Goal: Transaction & Acquisition: Download file/media

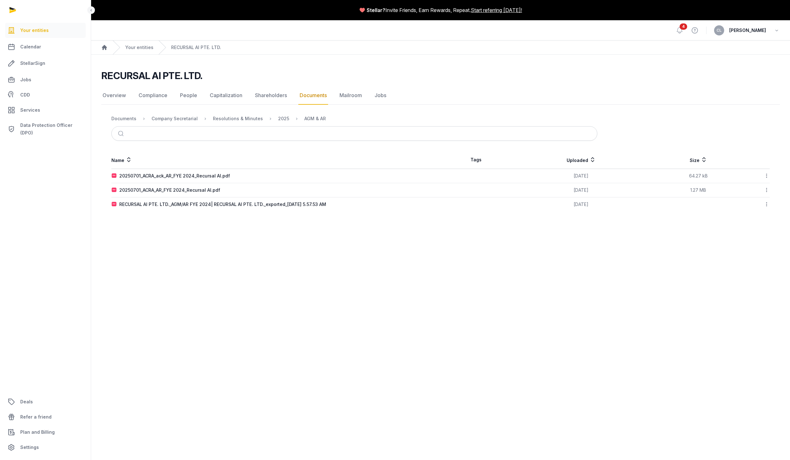
click at [512, 315] on main "Stellar? Invite Friends, Earn Rewards, Repeat. Start referring [DATE]! Open sid…" at bounding box center [395, 230] width 790 height 460
click at [208, 174] on div "20250701_ACRA_ack_AR_FYE 2024_Recursal AI.pdf" at bounding box center [174, 176] width 111 height 6
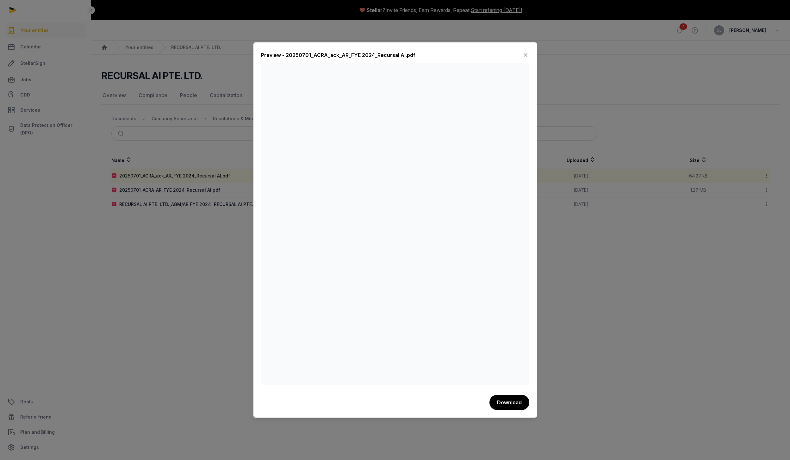
click at [525, 52] on icon at bounding box center [526, 55] width 8 height 10
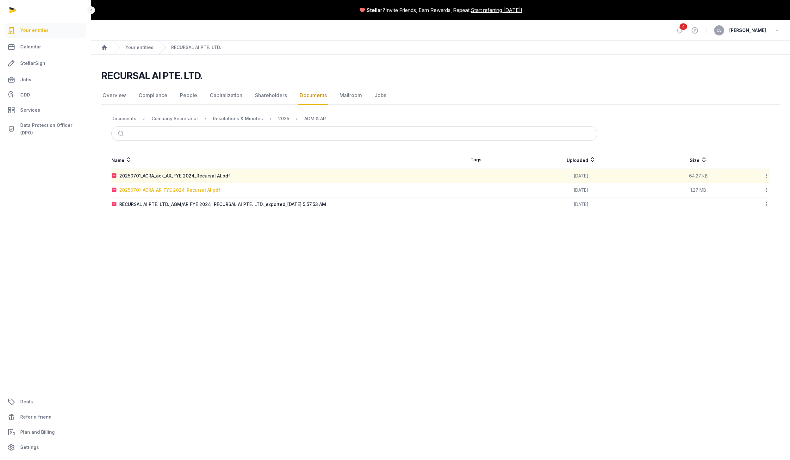
click at [202, 191] on div "20250701_ACRA_AR_FYE 2024_Recursal AI.pdf" at bounding box center [169, 190] width 101 height 6
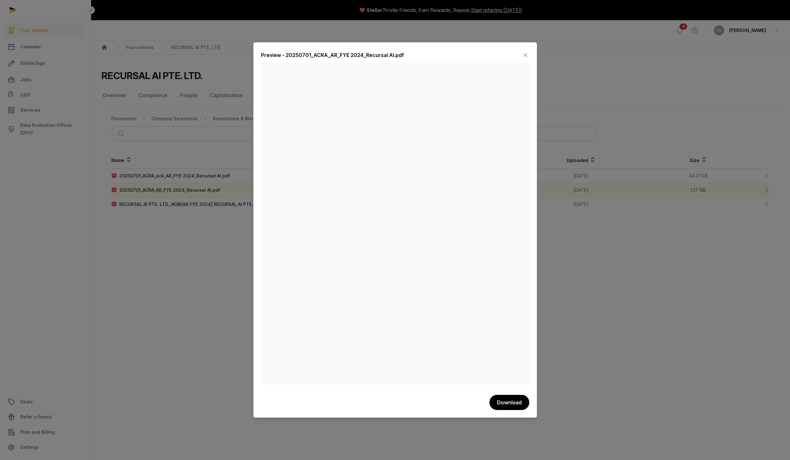
click at [524, 55] on icon at bounding box center [526, 55] width 8 height 10
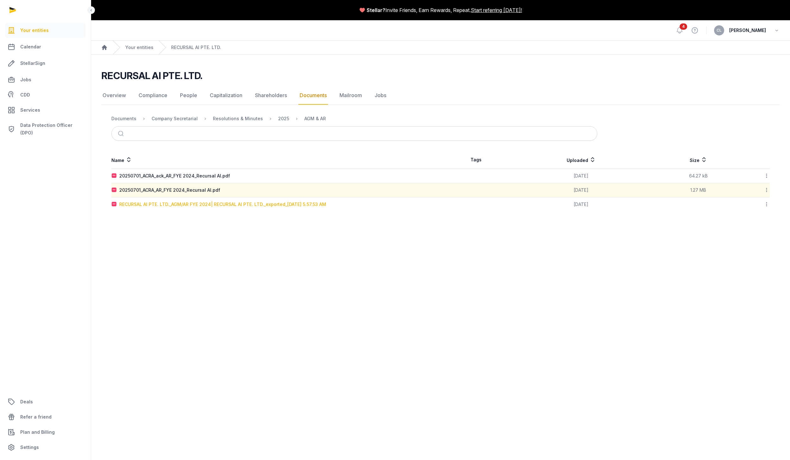
click at [259, 202] on div "RECURSAL AI PTE. LTD._AGM/AR FYE 2024| RECURSAL AI PTE. LTD._exported_2025-06-3…" at bounding box center [222, 204] width 207 height 6
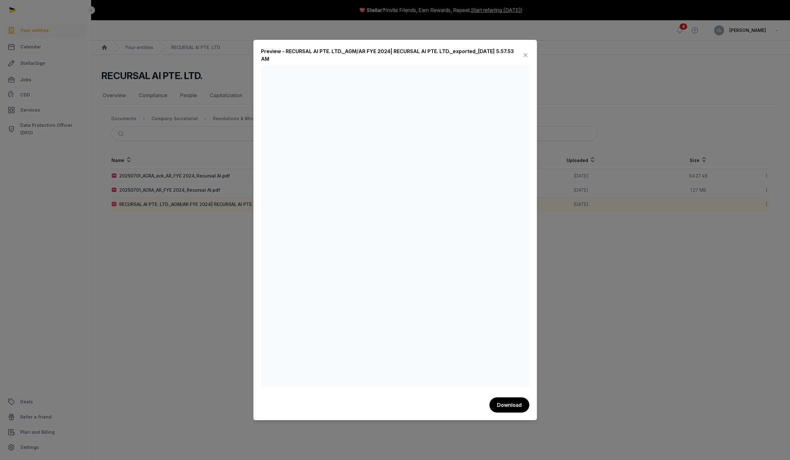
click at [522, 55] on icon at bounding box center [526, 55] width 8 height 10
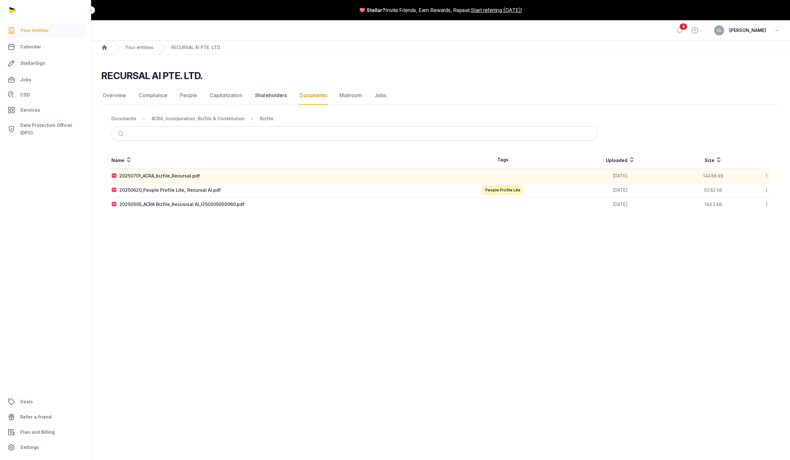
click at [276, 91] on link "Shareholders" at bounding box center [271, 95] width 34 height 18
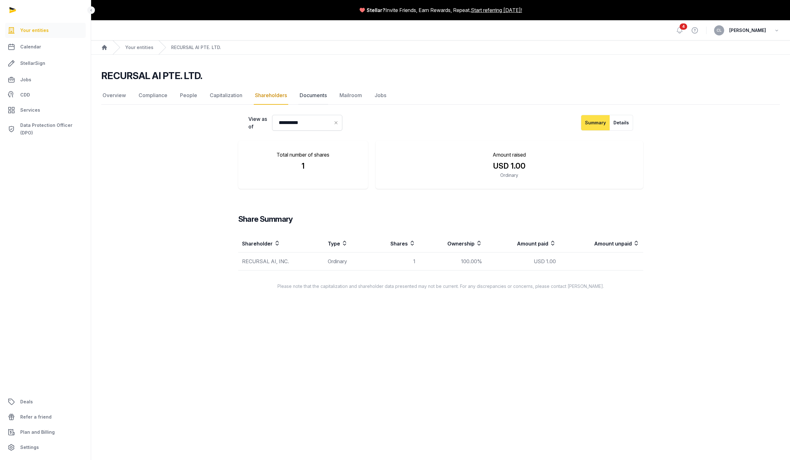
click at [320, 94] on link "Documents" at bounding box center [313, 95] width 30 height 18
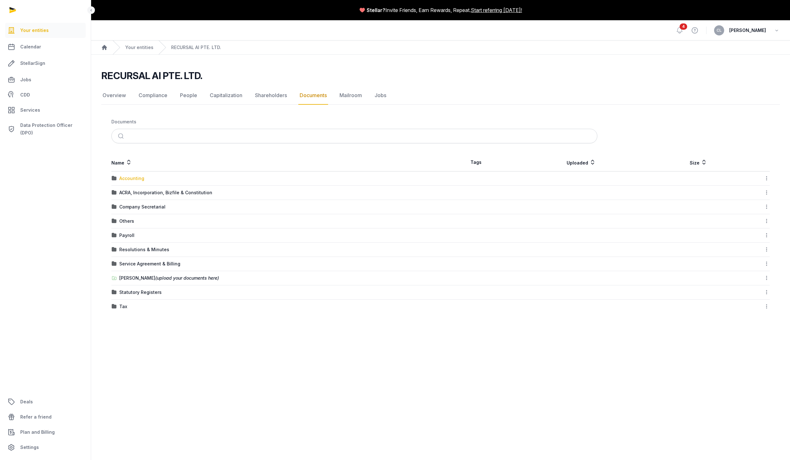
click at [131, 177] on div "Accounting" at bounding box center [131, 178] width 25 height 6
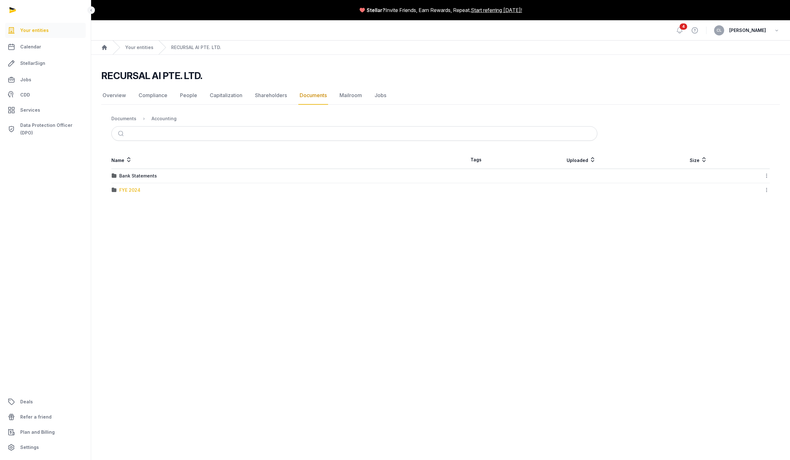
click at [135, 190] on div "FYE 2024" at bounding box center [129, 190] width 21 height 6
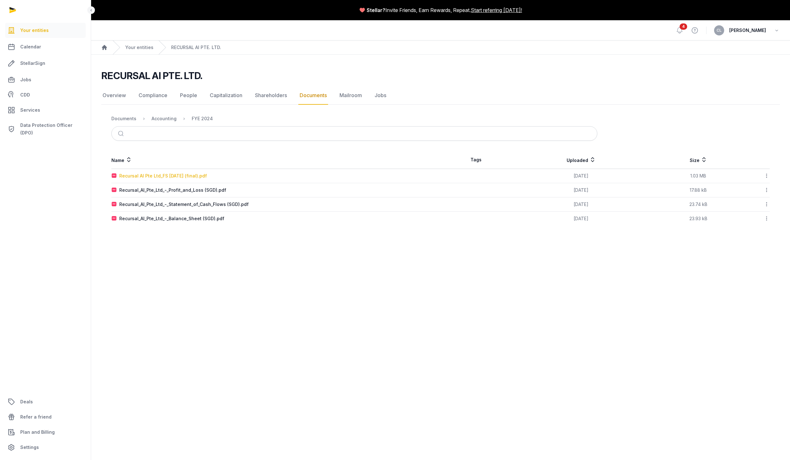
click at [207, 177] on div "Recursal AI Pte Ltd_FS [DATE] (final).pdf" at bounding box center [163, 176] width 88 height 6
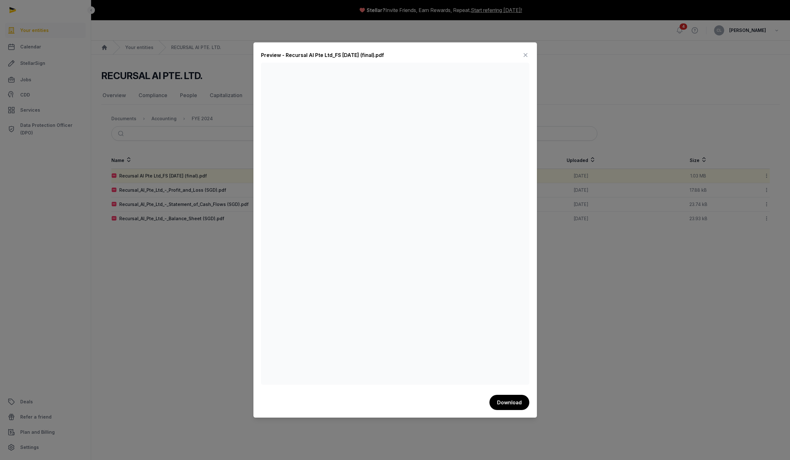
click at [384, 53] on div "Preview - Recursal AI Pte Ltd_FS [DATE] (final).pdf" at bounding box center [322, 55] width 123 height 8
copy div "Preview - Recursal AI Pte Ltd_FS [DATE] (final).pdf"
click at [508, 406] on button "Download" at bounding box center [509, 402] width 40 height 16
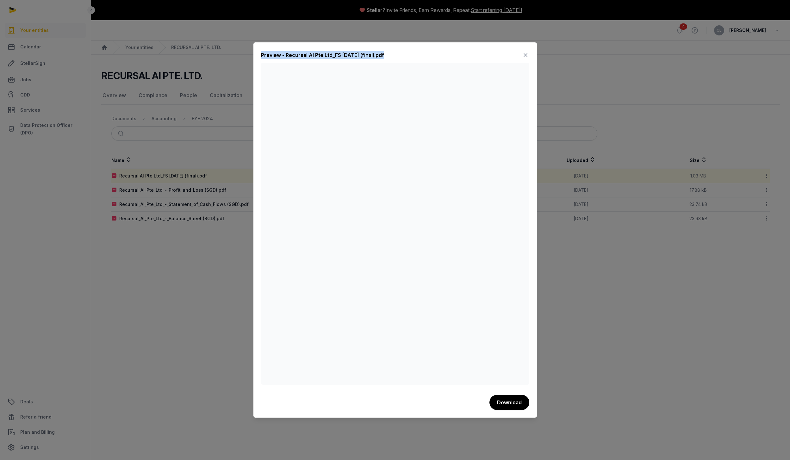
click at [527, 53] on icon at bounding box center [526, 55] width 8 height 10
